Goal: Information Seeking & Learning: Find specific fact

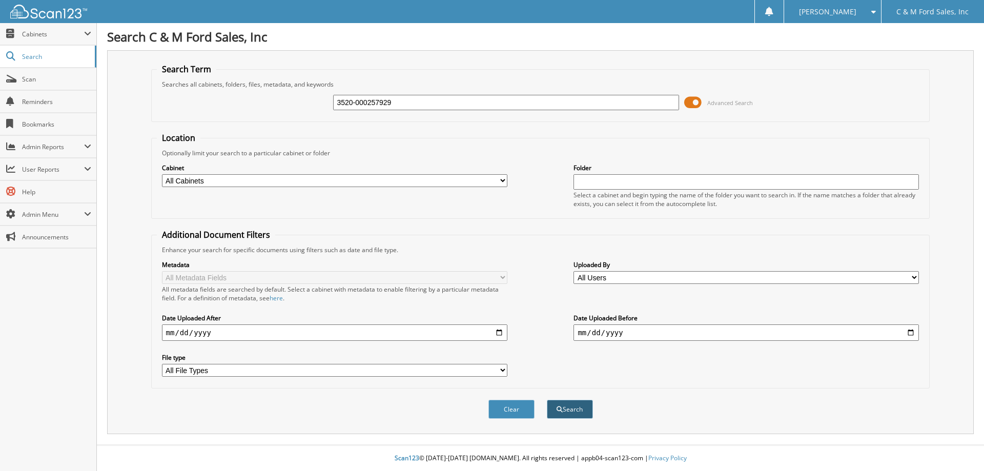
type input "3520-000257929"
click at [575, 409] on button "Search" at bounding box center [570, 409] width 46 height 19
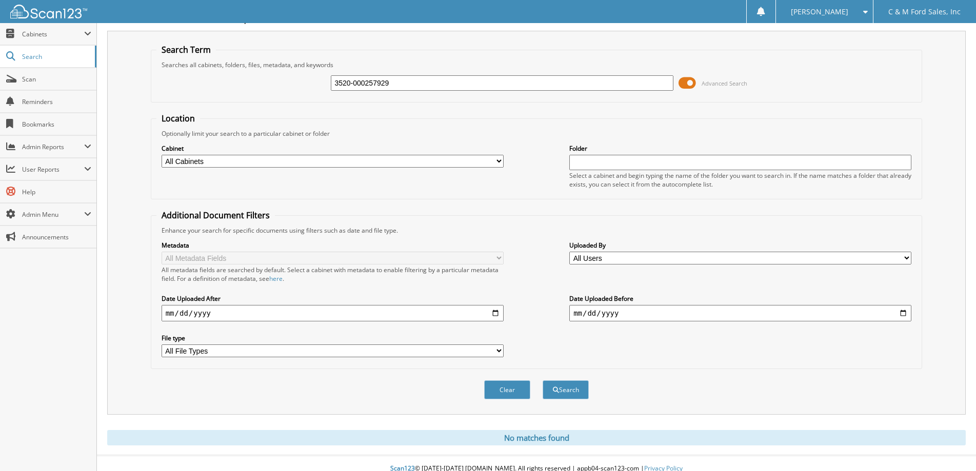
scroll to position [30, 0]
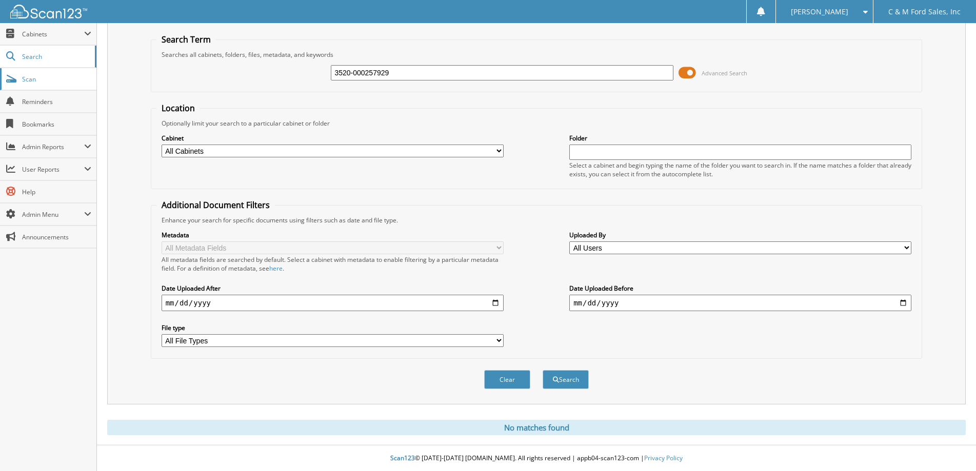
drag, startPoint x: 465, startPoint y: 74, endPoint x: 12, endPoint y: 73, distance: 452.7
click at [111, 89] on div "Search Term Searches all cabinets, folders, files, metadata, and keywords 3520-…" at bounding box center [536, 213] width 858 height 384
type input "21930715"
click at [569, 377] on button "Search" at bounding box center [565, 379] width 46 height 19
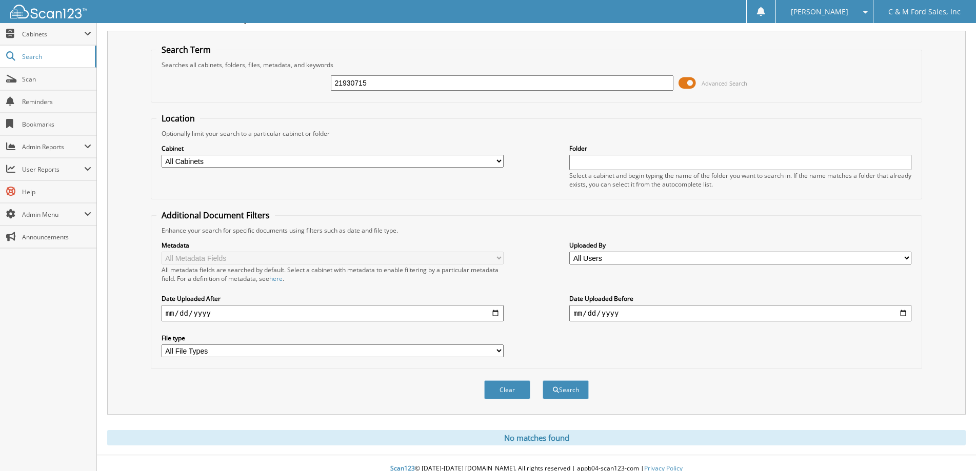
scroll to position [30, 0]
